Goal: Task Accomplishment & Management: Complete application form

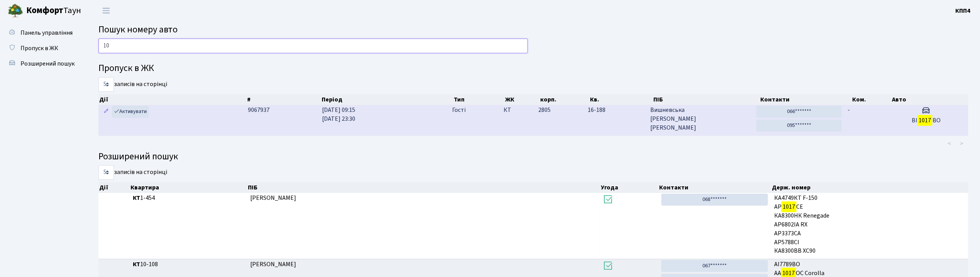
type input "1"
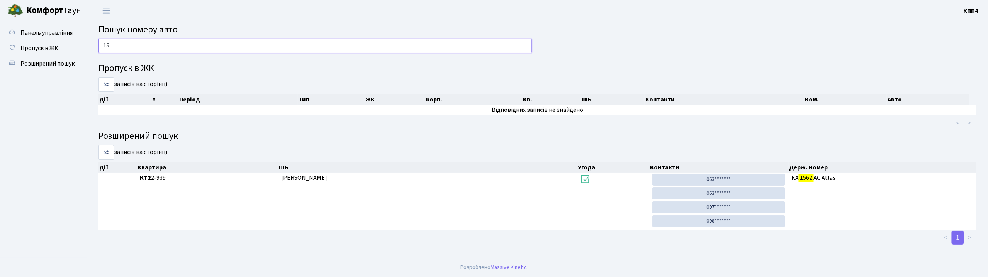
type input "1"
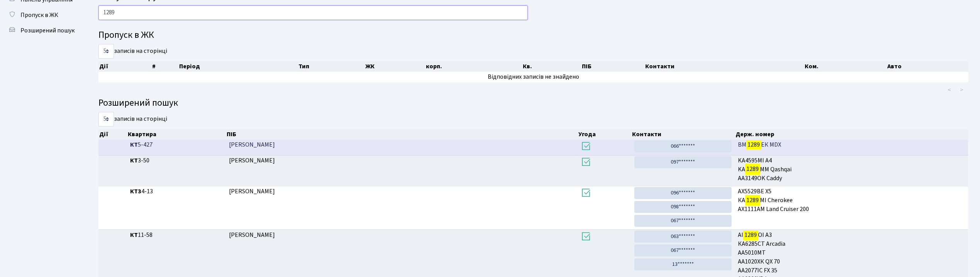
scroll to position [51, 0]
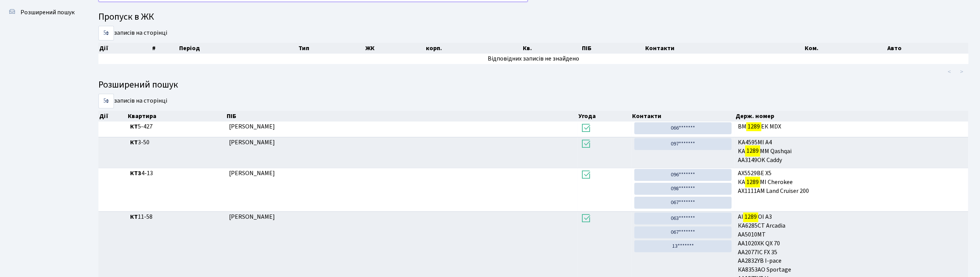
type input "1289"
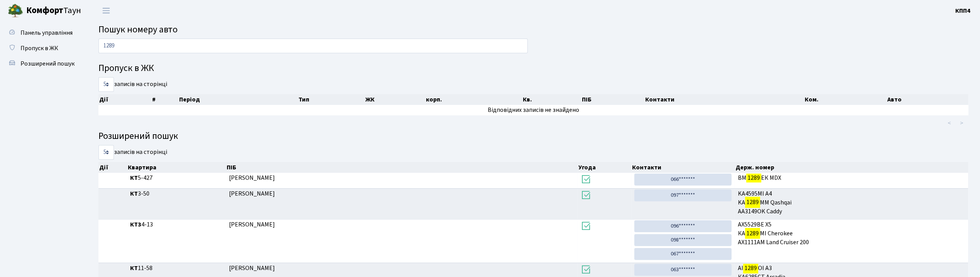
click at [152, 32] on span "Пошук номеру авто" at bounding box center [137, 30] width 79 height 14
click at [152, 34] on span "Пошук номеру авто" at bounding box center [137, 30] width 79 height 14
click at [153, 44] on input "1289" at bounding box center [312, 46] width 429 height 15
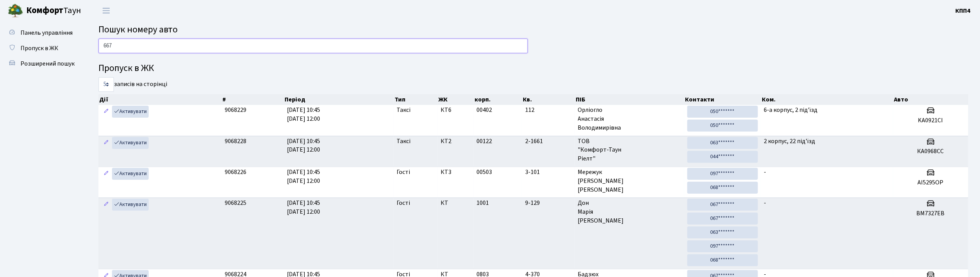
type input "6674"
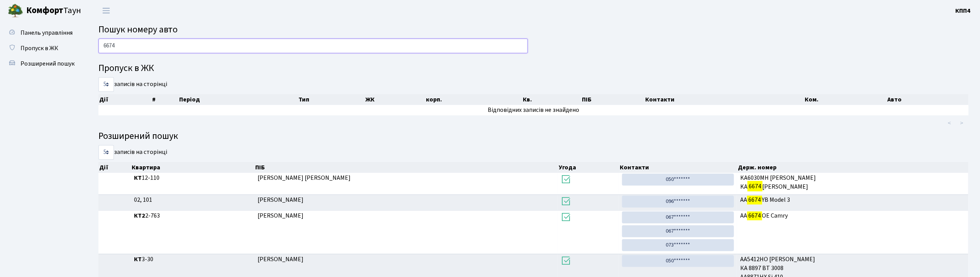
click at [132, 41] on input "6674" at bounding box center [312, 46] width 429 height 15
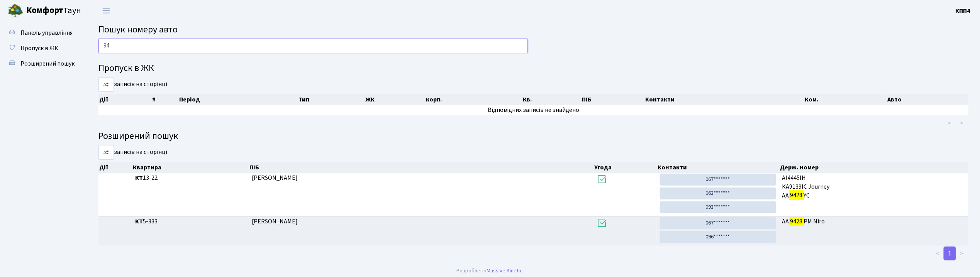
type input "9"
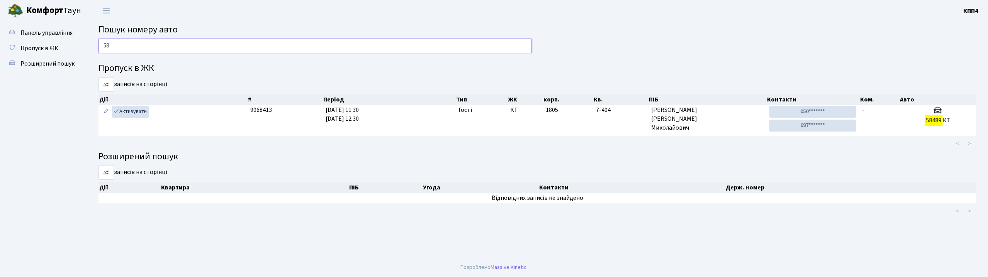
type input "5"
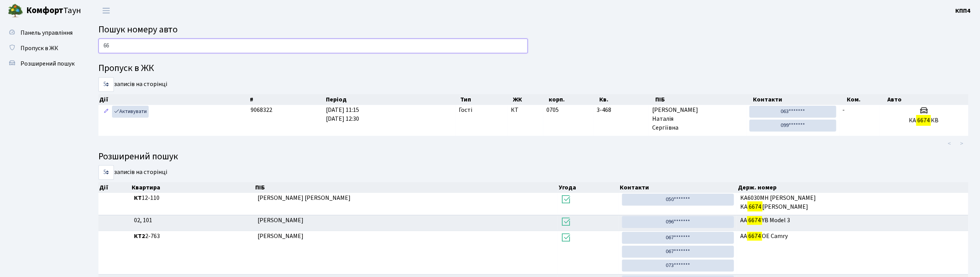
type input "6"
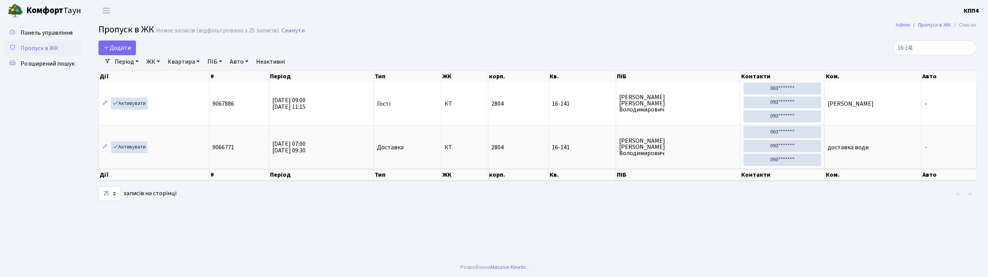
select select "25"
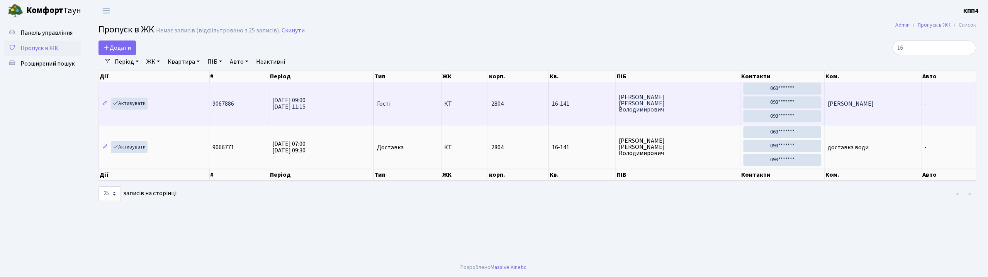
type input "1"
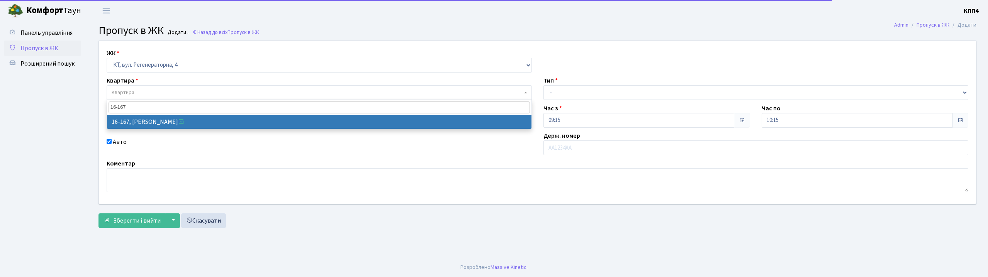
select select "271"
type input "16-167"
select select "8728"
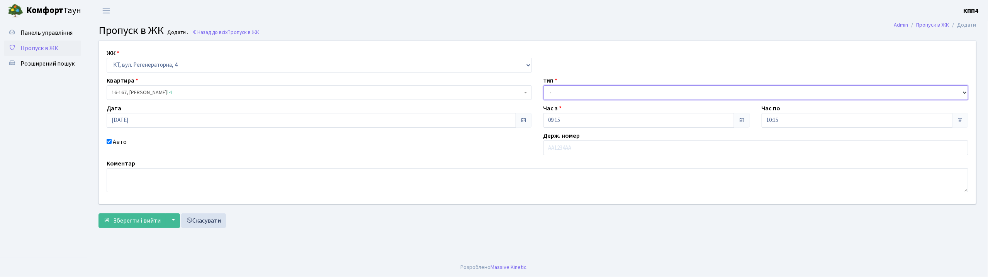
click at [580, 90] on select "- Доставка Таксі Гості Сервіс" at bounding box center [755, 92] width 425 height 15
select select "3"
click at [543, 85] on select "- Доставка Таксі Гості Сервіс" at bounding box center [755, 92] width 425 height 15
click at [560, 144] on input "text" at bounding box center [755, 148] width 425 height 15
type input "АІ2223ЕР"
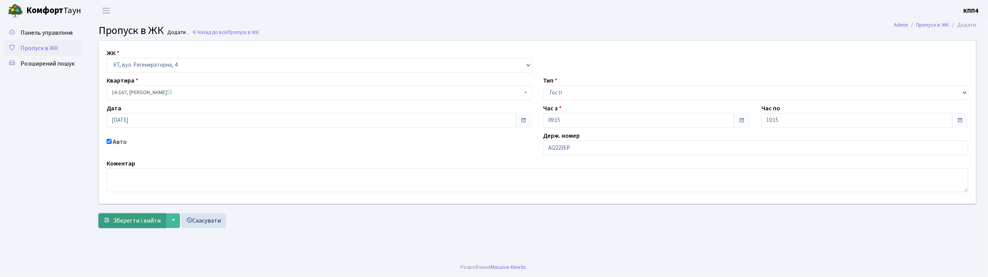
click at [129, 223] on span "Зберегти і вийти" at bounding box center [136, 221] width 47 height 8
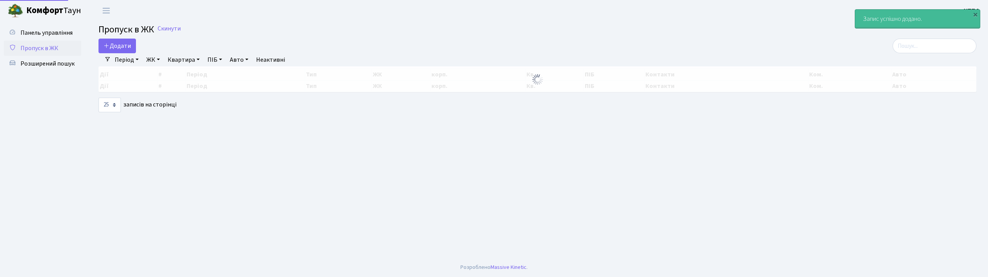
select select "25"
click at [130, 47] on span "Додати" at bounding box center [116, 46] width 27 height 8
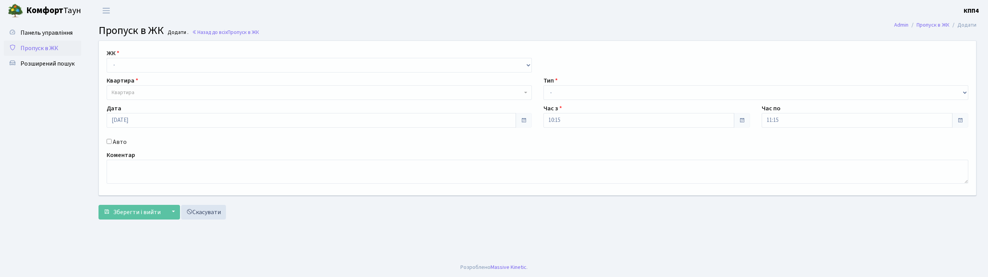
click at [135, 68] on select "- КТ, вул. Регенераторна, 4 КТ2, просп. [STREET_ADDRESS] [STREET_ADDRESS] [PERS…" at bounding box center [319, 65] width 425 height 15
select select "271"
click at [107, 58] on select "- КТ, вул. Регенераторна, 4 КТ2, просп. [STREET_ADDRESS] [STREET_ADDRESS] [PERS…" at bounding box center [319, 65] width 425 height 15
select select
click at [113, 141] on label "Авто" at bounding box center [120, 141] width 14 height 9
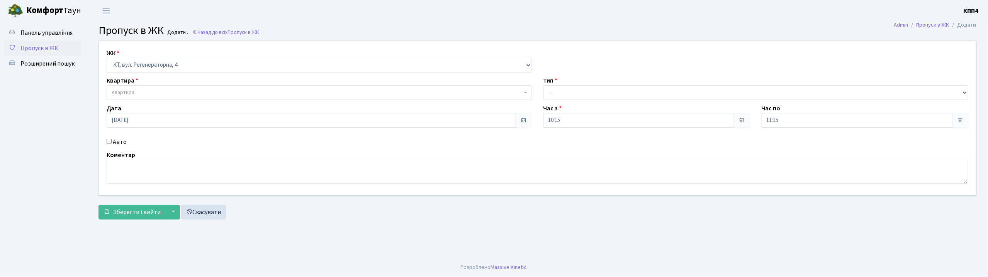
click at [112, 141] on input "Авто" at bounding box center [109, 141] width 5 height 5
checkbox input "true"
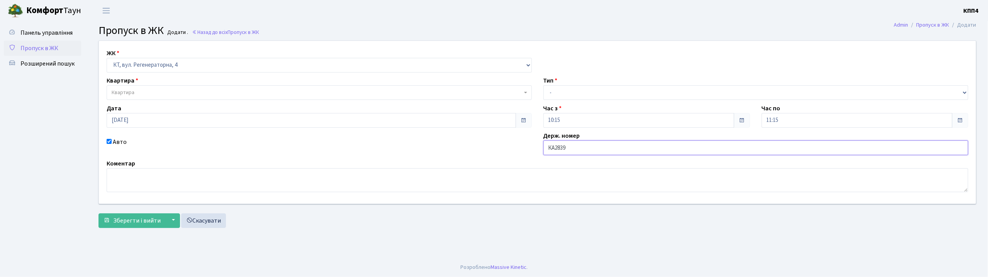
type input "КА2839ІІ"
drag, startPoint x: 569, startPoint y: 91, endPoint x: 569, endPoint y: 99, distance: 8.1
click at [569, 92] on select "- Доставка Таксі Гості Сервіс" at bounding box center [755, 92] width 425 height 15
select select "3"
click at [543, 85] on select "- Доставка Таксі Гості Сервіс" at bounding box center [755, 92] width 425 height 15
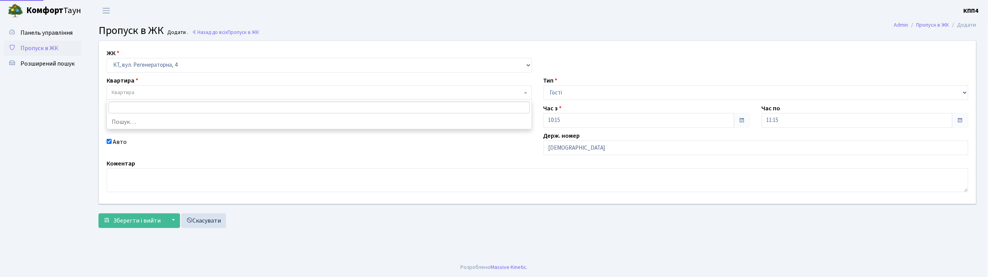
click at [117, 95] on span "Квартира" at bounding box center [123, 93] width 23 height 8
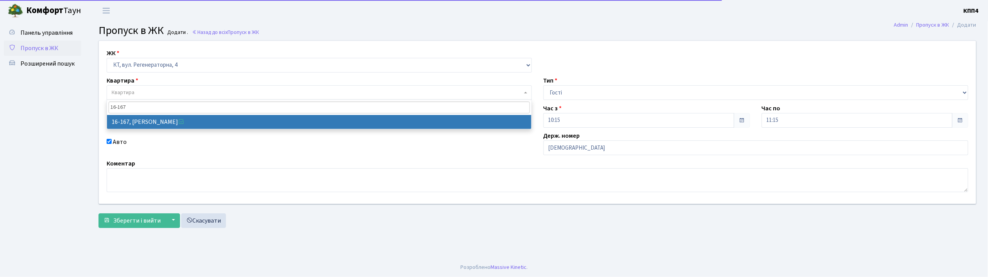
type input "16-167"
select select "8728"
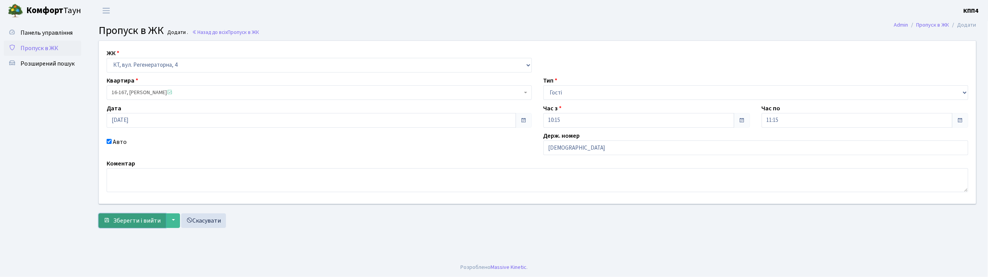
click at [131, 217] on span "Зберегти і вийти" at bounding box center [136, 221] width 47 height 8
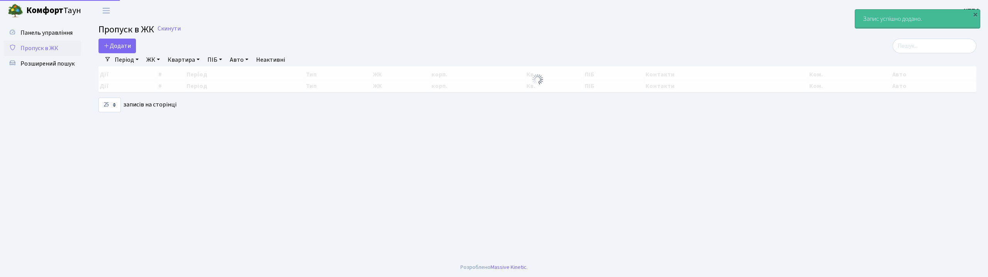
select select "25"
click at [117, 48] on span "Додати" at bounding box center [116, 46] width 27 height 8
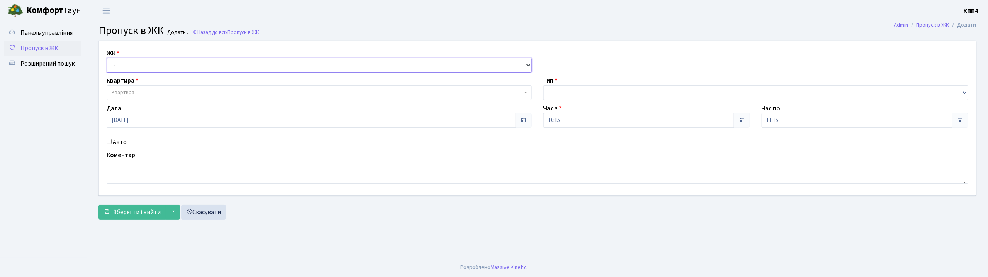
drag, startPoint x: 0, startPoint y: 0, endPoint x: 121, endPoint y: 71, distance: 140.2
click at [121, 71] on select "- КТ, вул. Регенераторна, 4 КТ2, просп. [STREET_ADDRESS] [STREET_ADDRESS] [PERS…" at bounding box center [319, 65] width 425 height 15
select select "271"
click at [107, 58] on select "- КТ, вул. Регенераторна, 4 КТ2, просп. [STREET_ADDRESS] [STREET_ADDRESS] [PERS…" at bounding box center [319, 65] width 425 height 15
select select
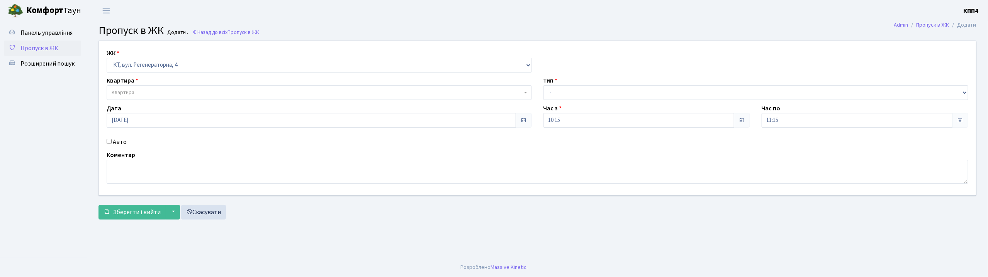
click at [110, 144] on input "Авто" at bounding box center [109, 141] width 5 height 5
checkbox input "true"
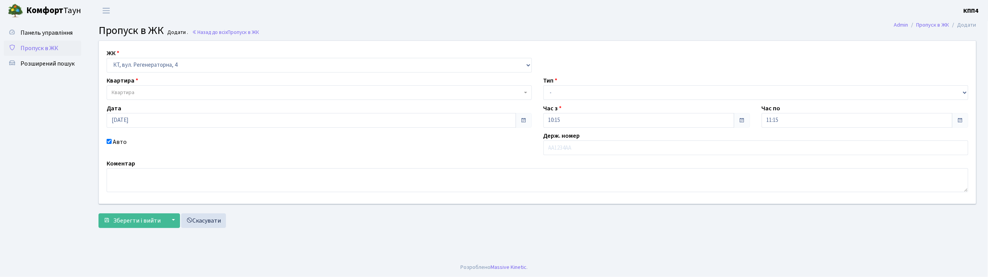
click at [128, 97] on span "Квартира" at bounding box center [123, 93] width 23 height 8
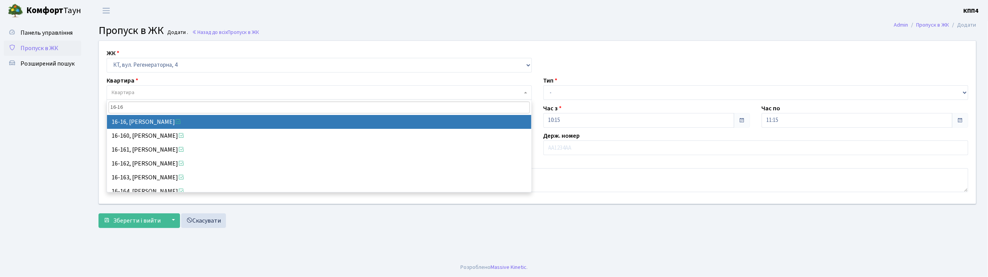
type input "16-16"
select select "8577"
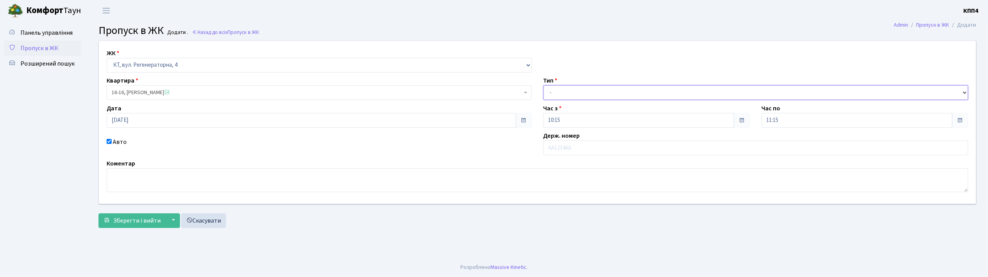
drag, startPoint x: 612, startPoint y: 94, endPoint x: 612, endPoint y: 99, distance: 4.7
click at [612, 94] on select "- Доставка Таксі Гості Сервіс" at bounding box center [755, 92] width 425 height 15
click at [543, 85] on select "- Доставка Таксі Гості Сервіс" at bounding box center [755, 92] width 425 height 15
click at [575, 96] on select "- Доставка Таксі Гості Сервіс" at bounding box center [755, 92] width 425 height 15
select select "2"
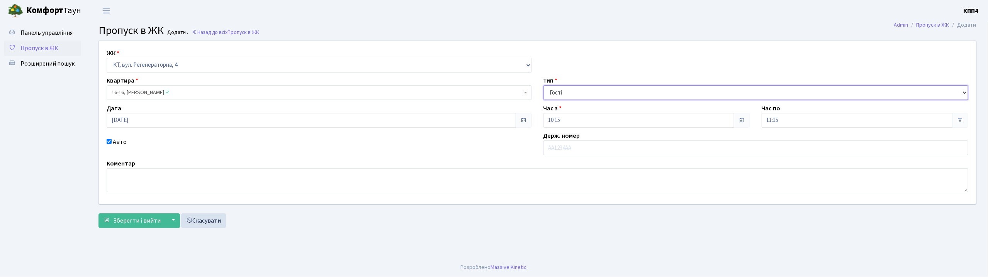
click at [543, 85] on select "- Доставка Таксі Гості Сервіс" at bounding box center [755, 92] width 425 height 15
click at [558, 151] on input "text" at bounding box center [755, 148] width 425 height 15
type input "АР1572СО"
click at [157, 221] on span "Зберегти і вийти" at bounding box center [136, 221] width 47 height 8
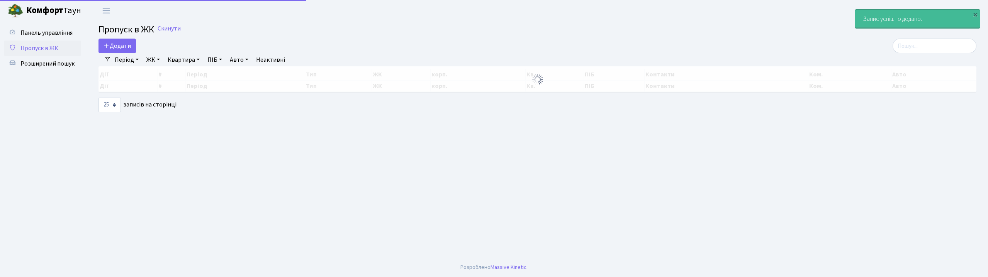
select select "25"
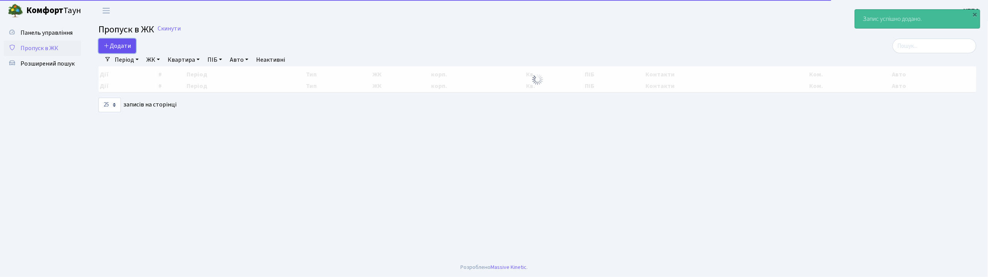
click at [118, 46] on span "Додати" at bounding box center [116, 46] width 27 height 8
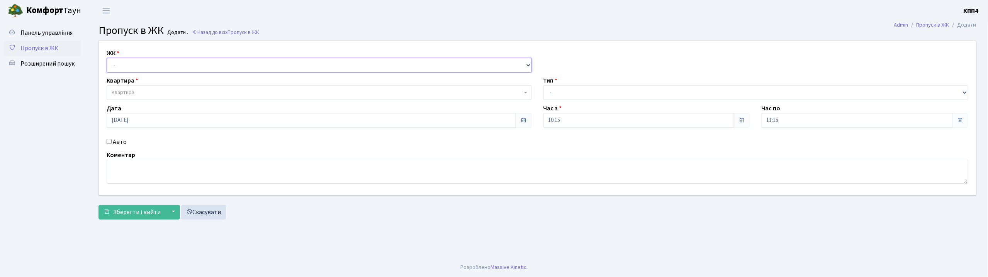
drag, startPoint x: 131, startPoint y: 64, endPoint x: 135, endPoint y: 65, distance: 4.5
click at [131, 64] on select "- КТ, вул. Регенераторна, 4 КТ2, просп. [STREET_ADDRESS] [STREET_ADDRESS] [PERS…" at bounding box center [319, 65] width 425 height 15
select select "271"
click at [107, 58] on select "- КТ, вул. Регенераторна, 4 КТ2, просп. Соборності, 17 КТ3, вул. Березнева, 16 …" at bounding box center [319, 65] width 425 height 15
select select
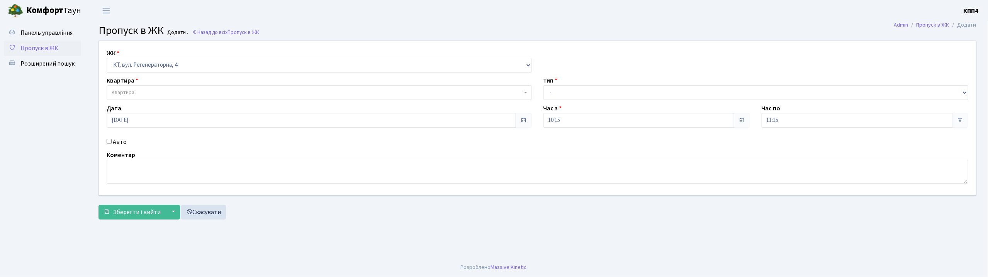
drag, startPoint x: 119, startPoint y: 148, endPoint x: 119, endPoint y: 136, distance: 11.6
click at [119, 147] on div "ЖК - КТ, вул. Регенераторна, 4 КТ2, просп. Соборності, 17 КТ3, вул. Березнева, …" at bounding box center [537, 118] width 889 height 154
click at [119, 136] on div "ЖК - КТ, вул. Регенераторна, 4 КТ2, просп. Соборності, 17 КТ3, вул. Березнева, …" at bounding box center [537, 118] width 889 height 154
click at [120, 139] on label "Авто" at bounding box center [120, 141] width 14 height 9
click at [112, 139] on input "Авто" at bounding box center [109, 141] width 5 height 5
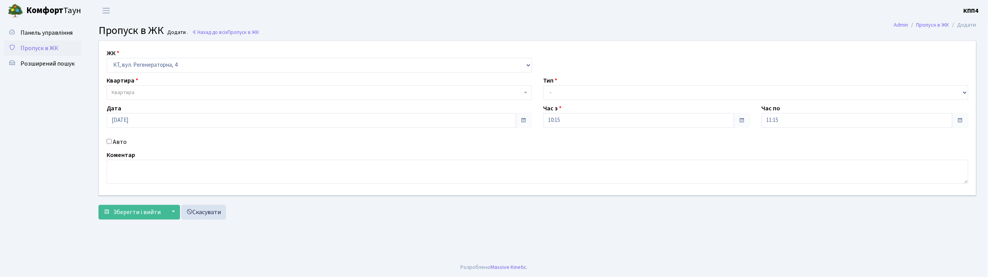
checkbox input "true"
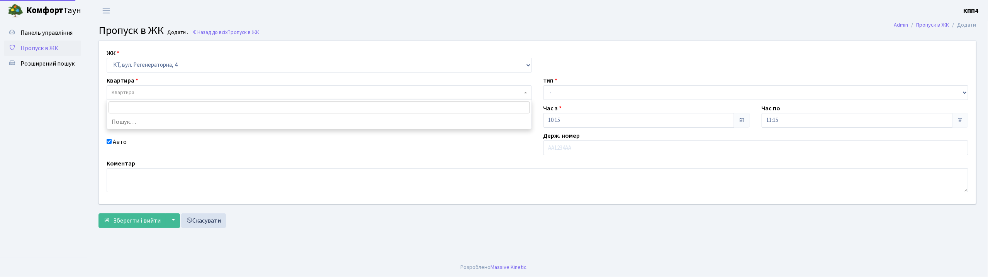
click at [135, 92] on span "Квартира" at bounding box center [317, 93] width 410 height 8
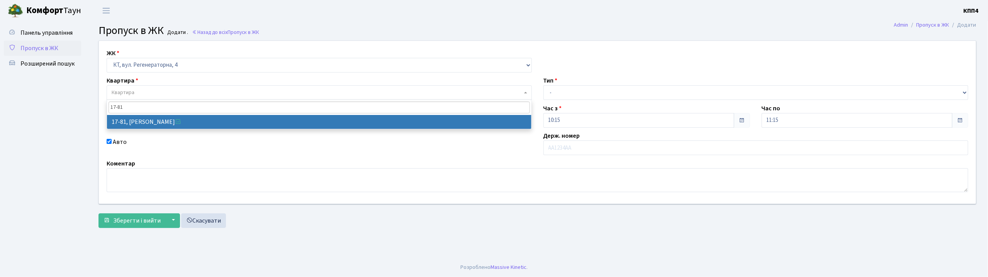
type input "17-81"
select select "9035"
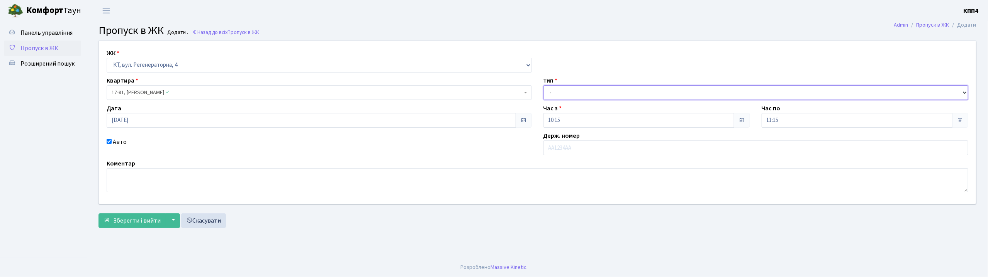
drag, startPoint x: 545, startPoint y: 91, endPoint x: 552, endPoint y: 96, distance: 8.6
click at [545, 91] on select "- Доставка Таксі Гості Сервіс" at bounding box center [755, 92] width 425 height 15
select select "3"
click at [543, 85] on select "- Доставка Таксі Гості Сервіс" at bounding box center [755, 92] width 425 height 15
click at [558, 148] on input "text" at bounding box center [755, 148] width 425 height 15
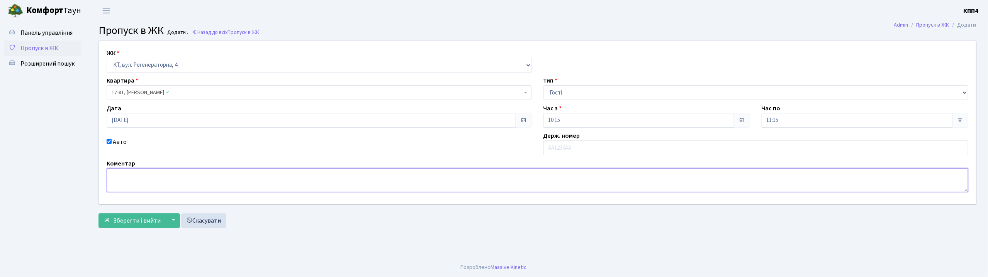
click at [170, 185] on textarea at bounding box center [537, 180] width 861 height 24
type textarea "ВСЕХ"
click at [140, 220] on span "Зберегти і вийти" at bounding box center [136, 221] width 47 height 8
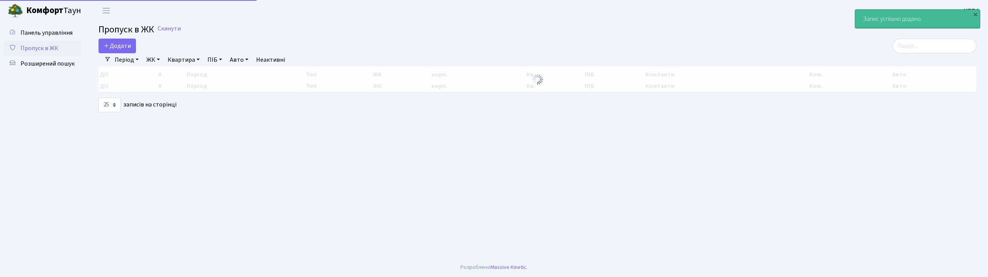
select select "25"
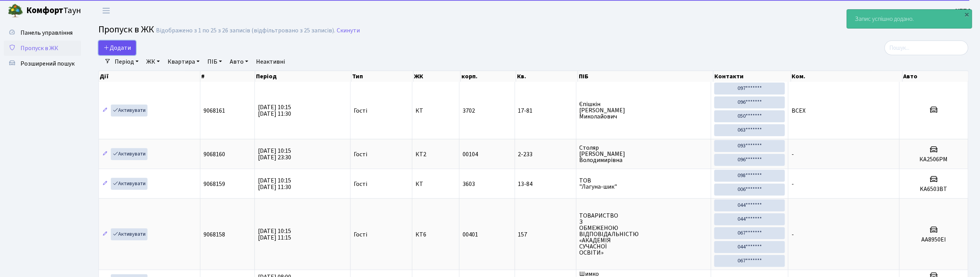
click at [124, 42] on link "Додати" at bounding box center [116, 48] width 37 height 15
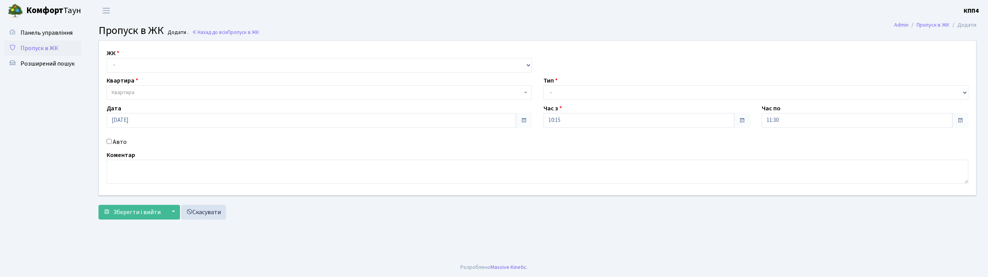
click at [134, 63] on select "- КТ, вул. Регенераторна, 4 КТ2, просп. [STREET_ADDRESS] [STREET_ADDRESS] [PERS…" at bounding box center [319, 65] width 425 height 15
select select "271"
click at [107, 58] on select "- КТ, вул. Регенераторна, 4 КТ2, просп. [STREET_ADDRESS] [STREET_ADDRESS] [PERS…" at bounding box center [319, 65] width 425 height 15
select select
click at [116, 144] on label "Авто" at bounding box center [120, 141] width 14 height 9
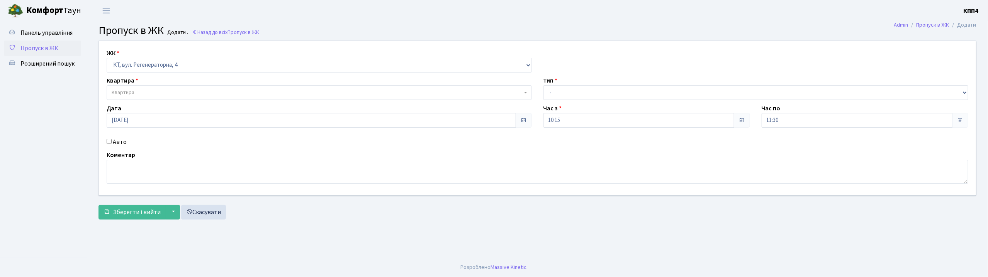
click at [112, 144] on input "Авто" at bounding box center [109, 141] width 5 height 5
checkbox input "true"
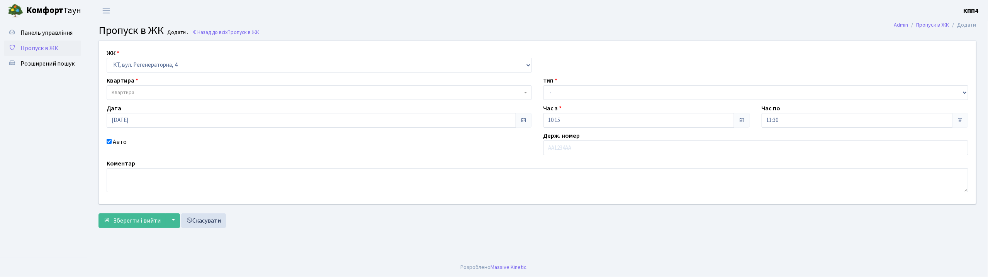
click at [141, 88] on span "Квартира" at bounding box center [319, 92] width 425 height 15
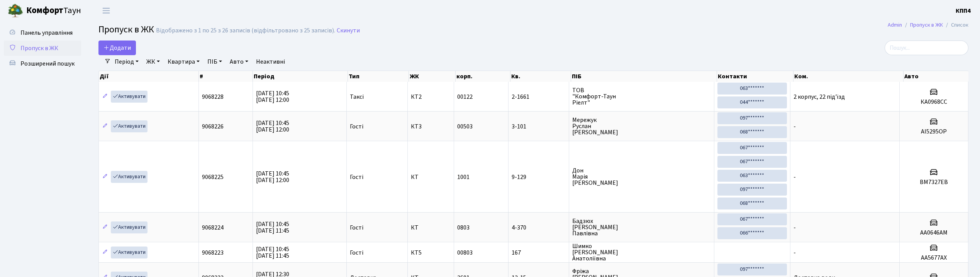
select select "25"
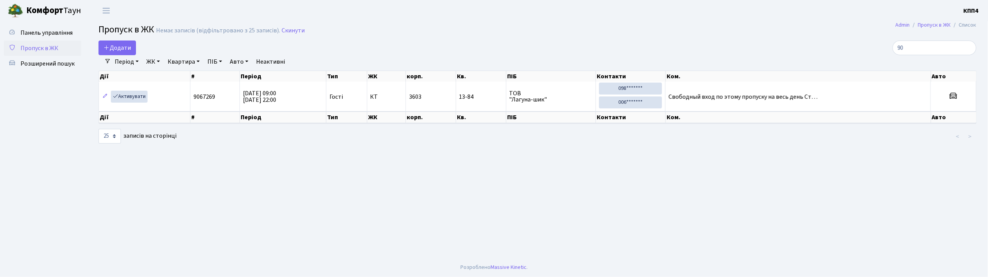
type input "9"
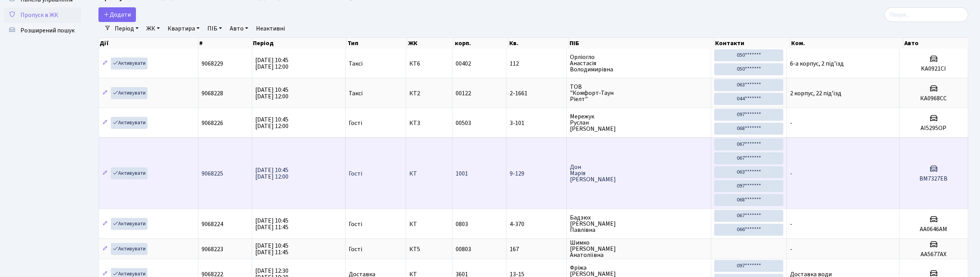
scroll to position [51, 0]
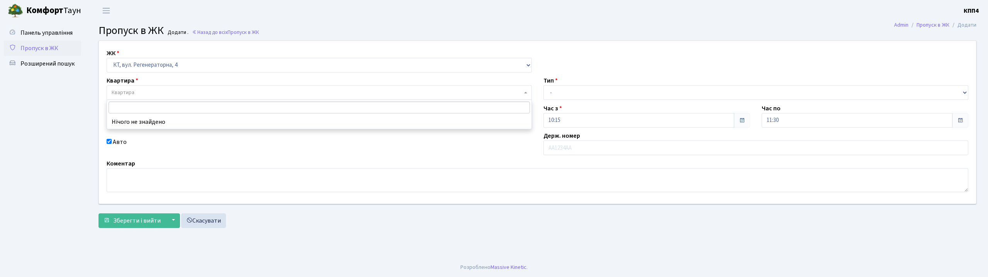
select select "271"
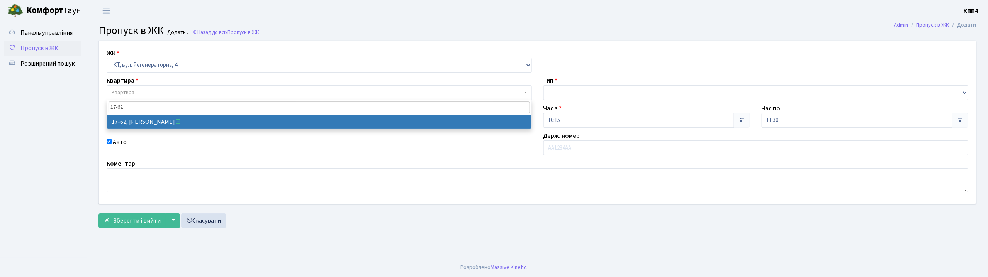
type input "17-62"
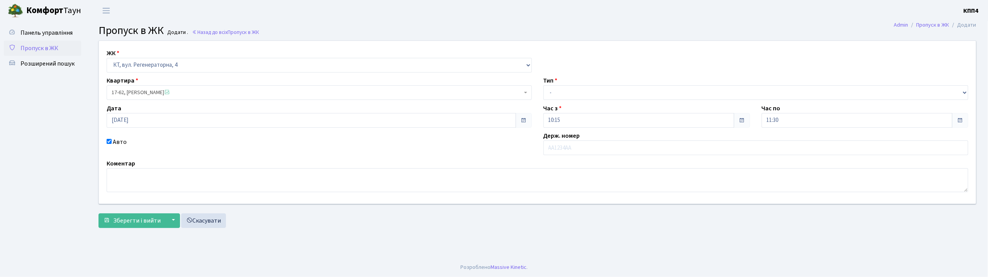
select select "9016"
click at [671, 152] on input "text" at bounding box center [755, 148] width 425 height 15
type input "АТ1573ІС"
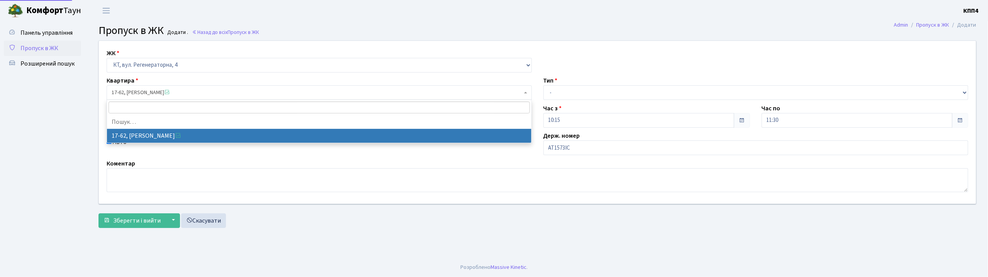
click at [242, 93] on span "17-62, Житар Олена Миколаївна" at bounding box center [317, 93] width 410 height 8
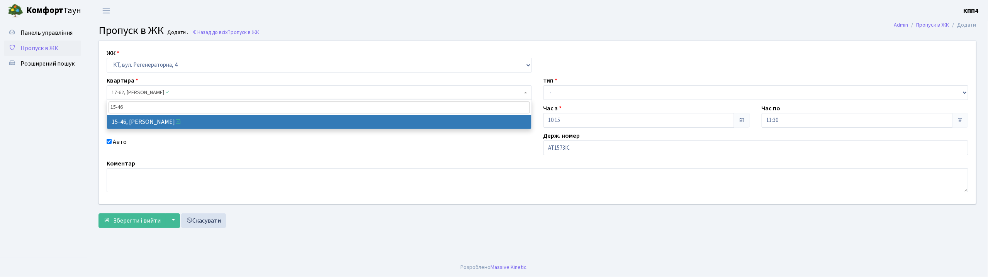
type input "15-46"
select select "8821"
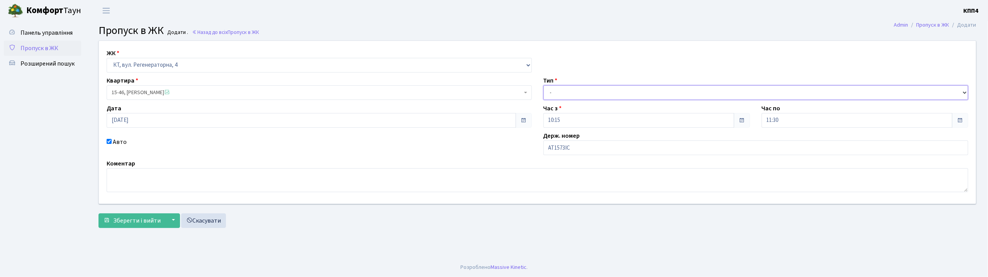
drag, startPoint x: 628, startPoint y: 90, endPoint x: 631, endPoint y: 99, distance: 9.7
click at [628, 90] on select "- Доставка Таксі Гості Сервіс" at bounding box center [755, 92] width 425 height 15
select select "3"
click at [543, 85] on select "- Доставка Таксі Гості Сервіс" at bounding box center [755, 92] width 425 height 15
click at [160, 221] on button "Зберегти і вийти" at bounding box center [131, 221] width 67 height 15
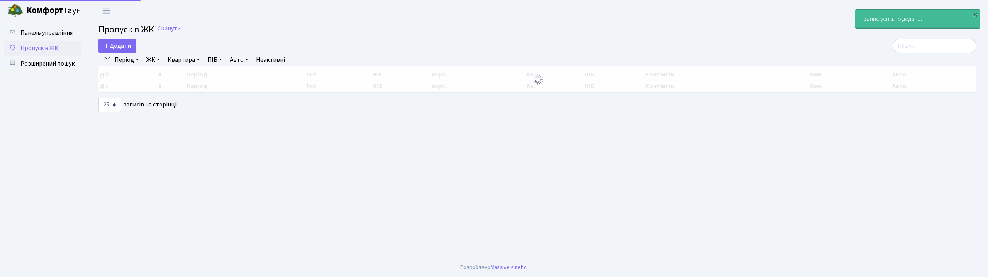
select select "25"
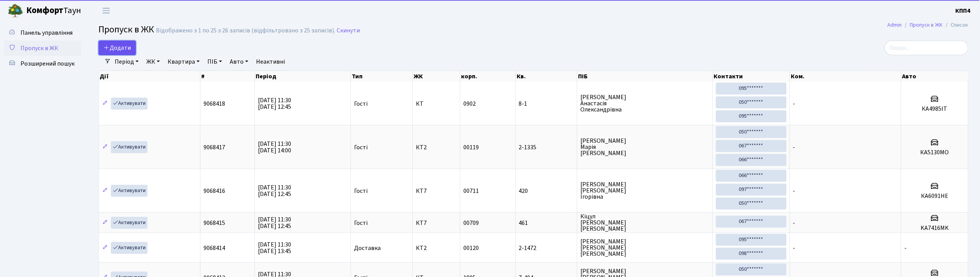
click at [132, 49] on link "Додати" at bounding box center [116, 48] width 37 height 15
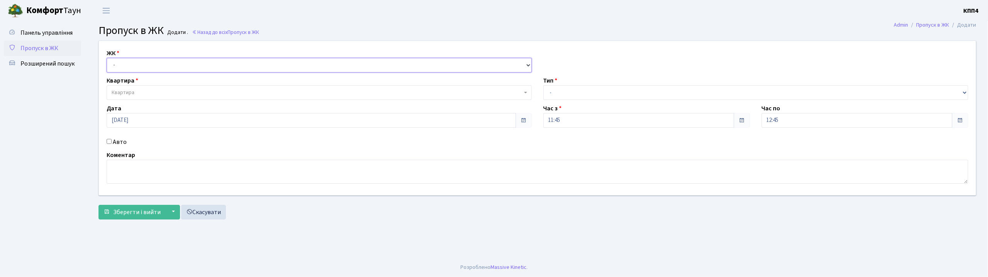
drag, startPoint x: 149, startPoint y: 58, endPoint x: 142, endPoint y: 69, distance: 12.5
click at [147, 63] on select "- КТ, вул. Регенераторна, 4 КТ2, просп. [STREET_ADDRESS] [STREET_ADDRESS] [PERS…" at bounding box center [319, 65] width 425 height 15
select select "271"
click at [107, 58] on select "- КТ, вул. Регенераторна, 4 КТ2, просп. [STREET_ADDRESS] [STREET_ADDRESS] [PERS…" at bounding box center [319, 65] width 425 height 15
select select
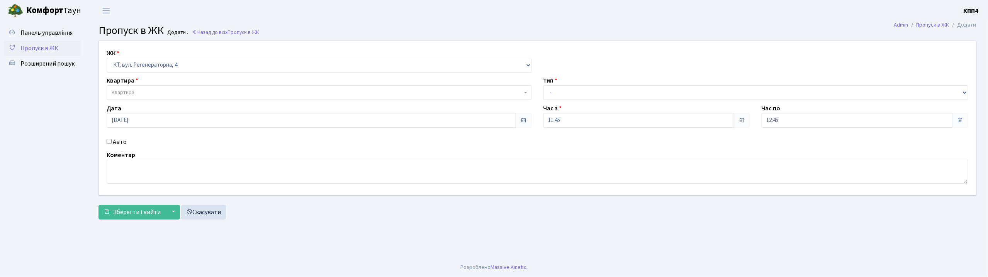
click at [132, 90] on span "Квартира" at bounding box center [123, 93] width 23 height 8
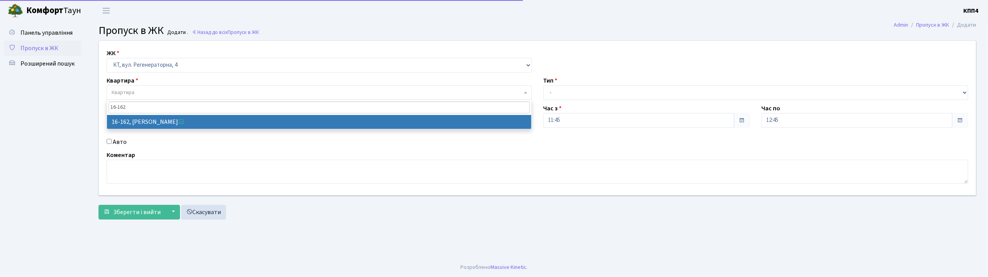
type input "16-162"
drag, startPoint x: 132, startPoint y: 118, endPoint x: 124, endPoint y: 119, distance: 8.6
select select "8723"
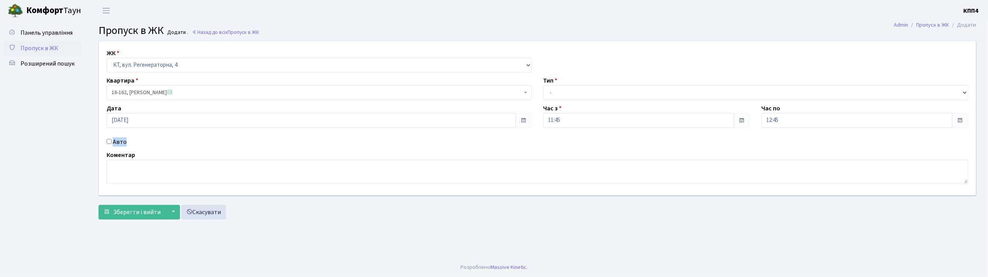
click at [124, 139] on label "Авто" at bounding box center [120, 141] width 14 height 9
click at [124, 141] on label "Авто" at bounding box center [120, 141] width 14 height 9
click at [112, 141] on input "Авто" at bounding box center [109, 141] width 5 height 5
checkbox input "true"
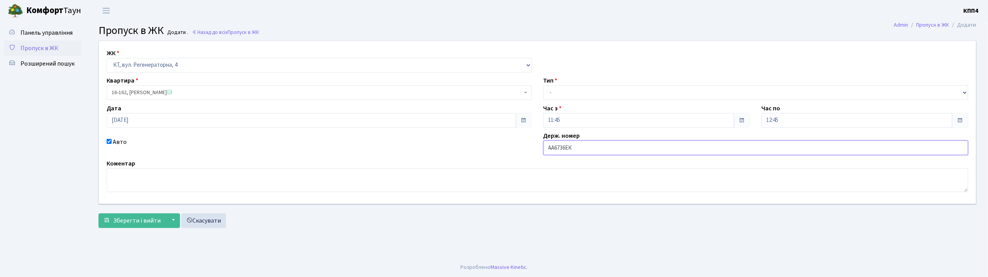
type input "АА6736ЕК"
drag, startPoint x: 609, startPoint y: 97, endPoint x: 590, endPoint y: 100, distance: 18.8
click at [609, 97] on select "- Доставка Таксі Гості Сервіс" at bounding box center [755, 92] width 425 height 15
select select "2"
click at [543, 85] on select "- Доставка Таксі Гості Сервіс" at bounding box center [755, 92] width 425 height 15
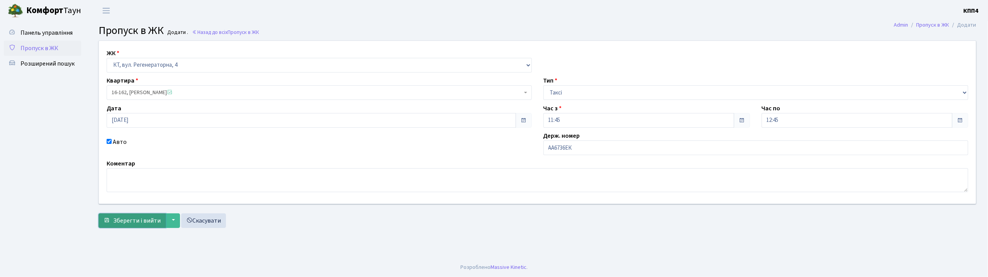
click at [129, 214] on button "Зберегти і вийти" at bounding box center [131, 221] width 67 height 15
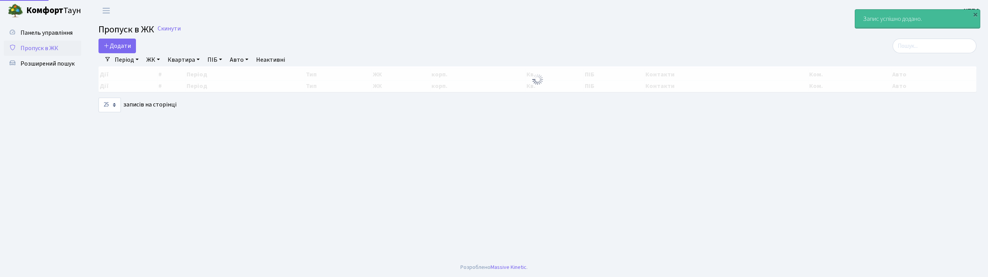
select select "25"
